Goal: Task Accomplishment & Management: Manage account settings

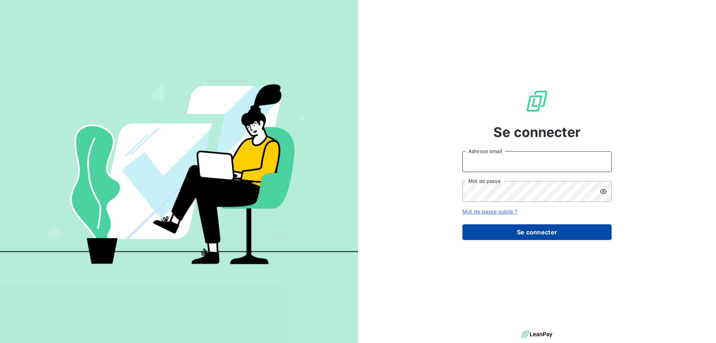
type input "[EMAIL_ADDRESS][DOMAIN_NAME]"
click at [556, 229] on button "Se connecter" at bounding box center [537, 232] width 149 height 16
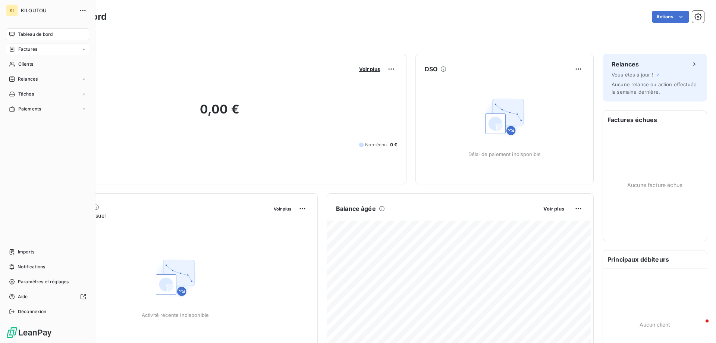
click at [21, 50] on span "Factures" at bounding box center [27, 49] width 19 height 7
